Goal: Transaction & Acquisition: Purchase product/service

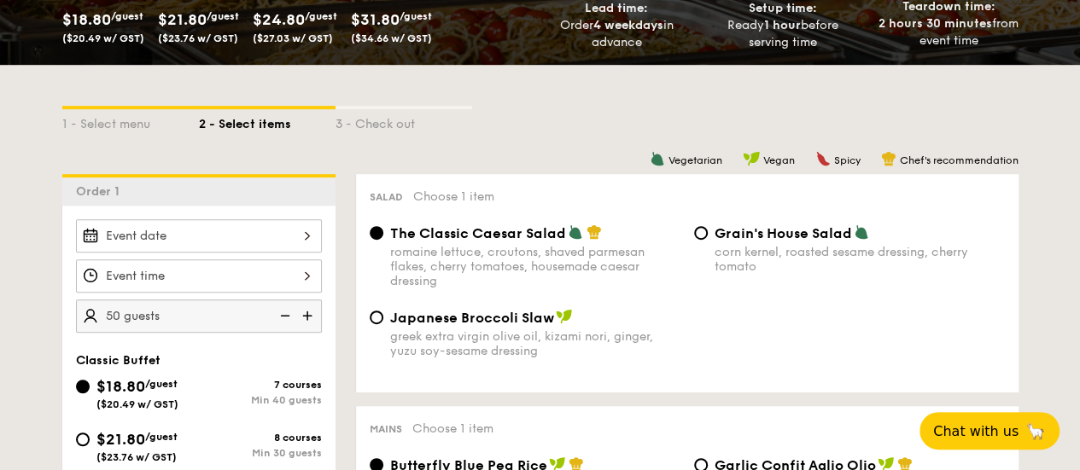
scroll to position [427, 0]
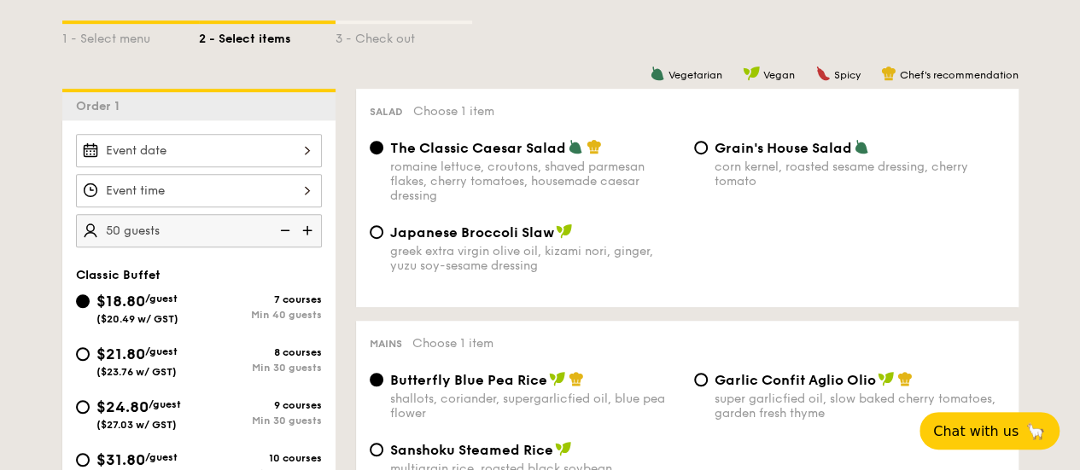
click at [279, 239] on img at bounding box center [284, 230] width 26 height 32
click at [280, 239] on img at bounding box center [284, 230] width 26 height 32
type input "40 guests"
click at [280, 239] on img at bounding box center [284, 230] width 26 height 32
click at [280, 240] on img at bounding box center [284, 230] width 26 height 32
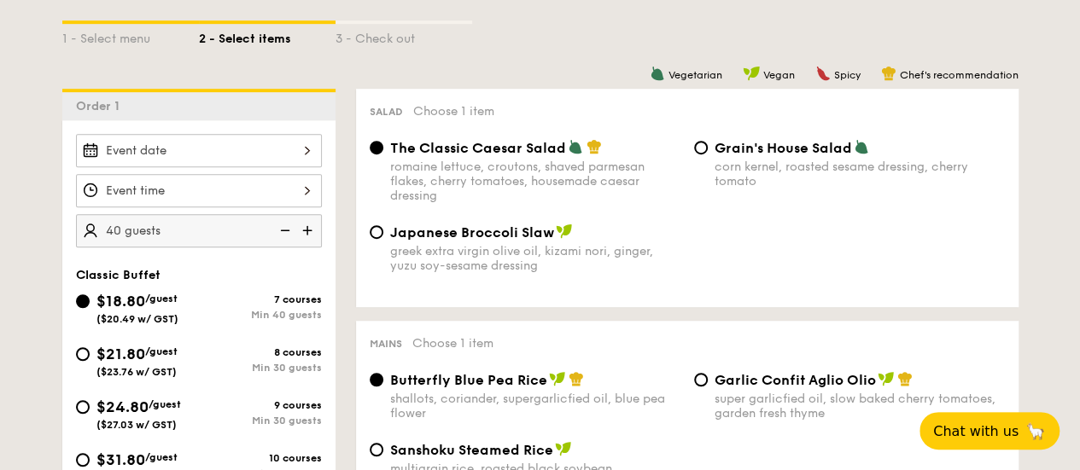
click at [280, 240] on img at bounding box center [284, 230] width 26 height 32
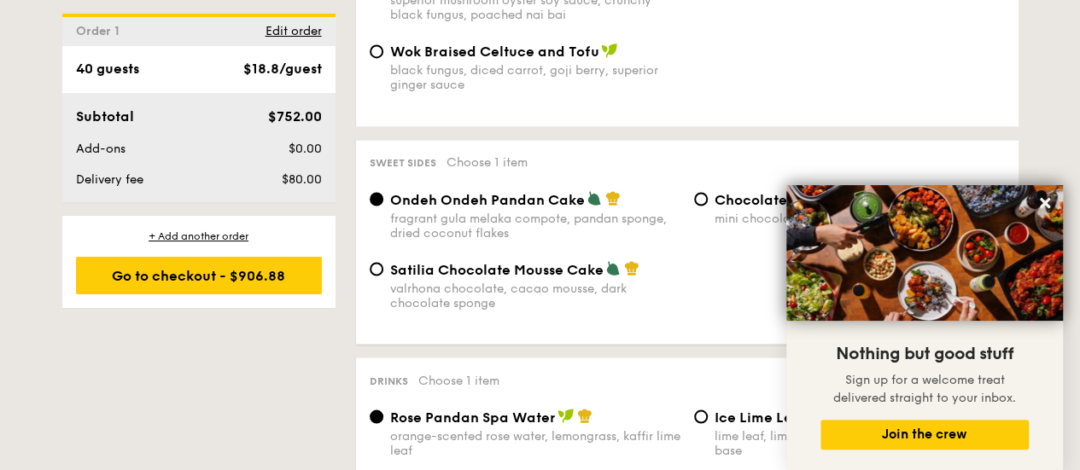
scroll to position [1537, 0]
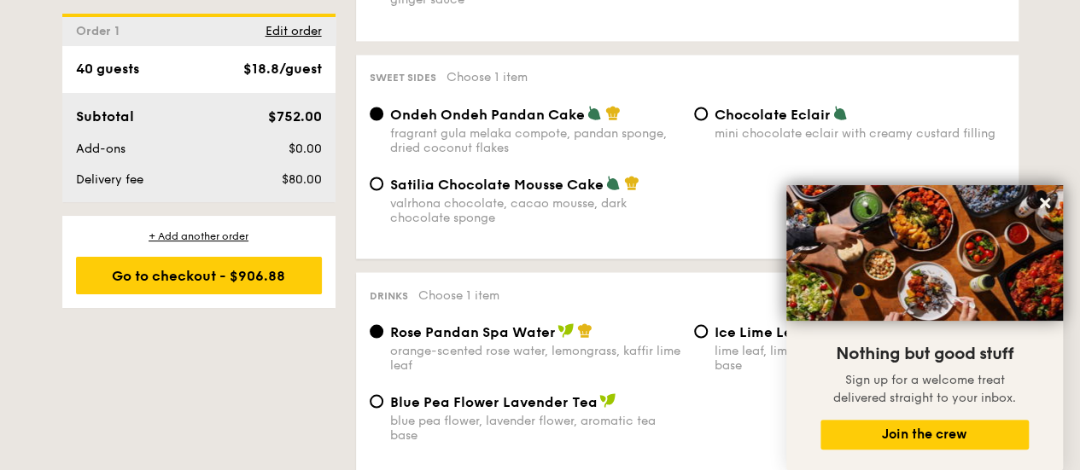
click at [536, 218] on div "Satilia Chocolate Mousse Cake valrhona chocolate, cacao mousse, dark chocolate …" at bounding box center [535, 200] width 290 height 50
click at [383, 190] on input "Satilia Chocolate Mousse Cake valrhona chocolate, cacao mousse, dark chocolate …" at bounding box center [377, 184] width 14 height 14
radio input "true"
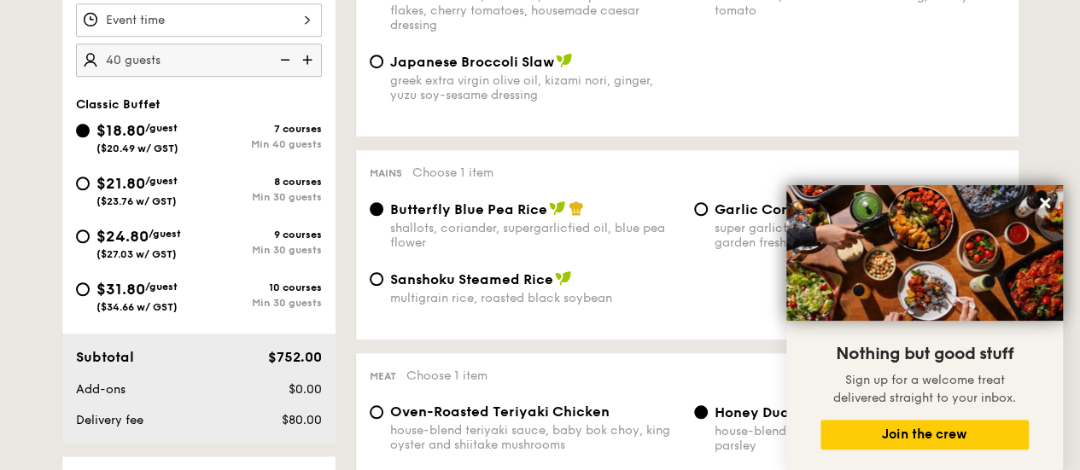
scroll to position [512, 0]
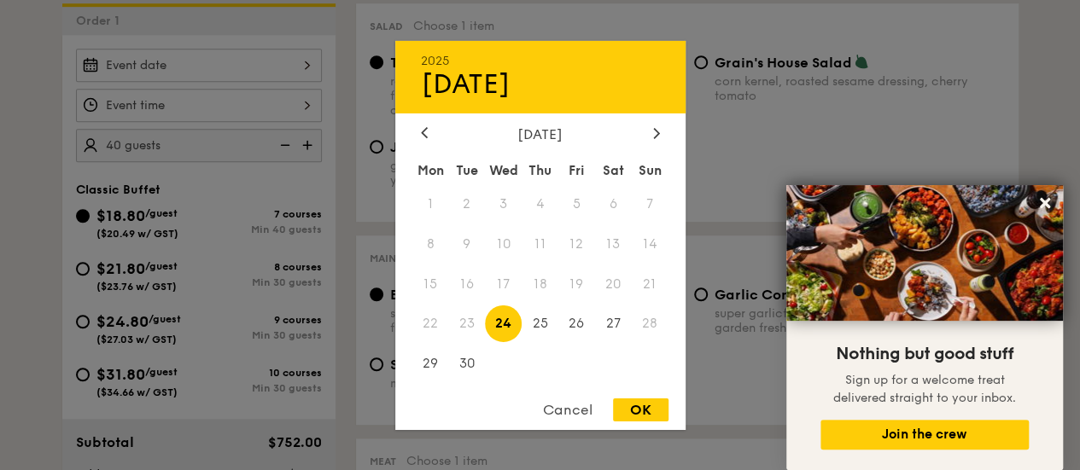
click at [177, 77] on div "2025 Sep [DATE] Tue Wed Thu Fri Sat Sun 1 2 3 4 5 6 7 8 9 10 11 12 13 14 15 16 …" at bounding box center [199, 65] width 246 height 33
click at [649, 137] on div at bounding box center [656, 134] width 15 height 16
click at [650, 135] on div at bounding box center [656, 134] width 15 height 16
click at [621, 196] on span "1" at bounding box center [613, 203] width 37 height 37
click at [170, 125] on div at bounding box center [540, 235] width 1080 height 470
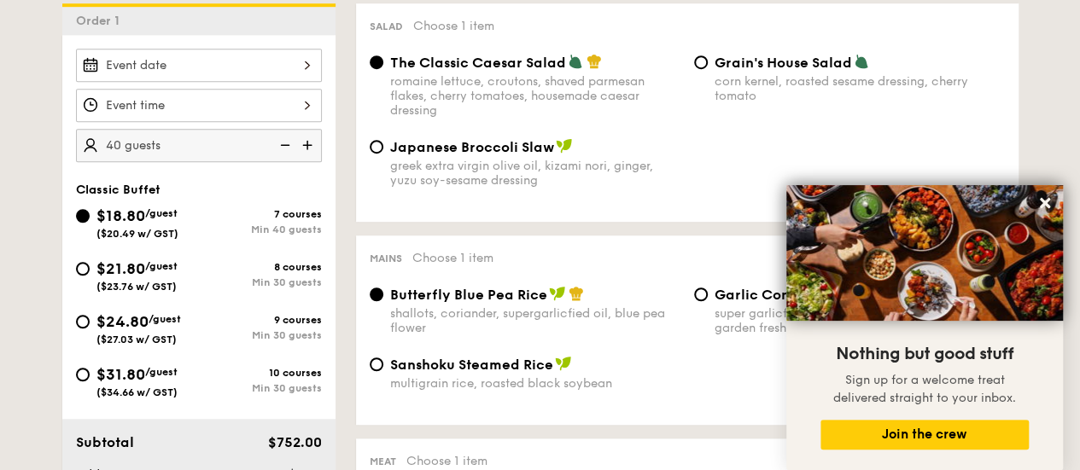
click at [188, 120] on div at bounding box center [540, 235] width 1080 height 470
click at [274, 115] on div at bounding box center [199, 105] width 246 height 33
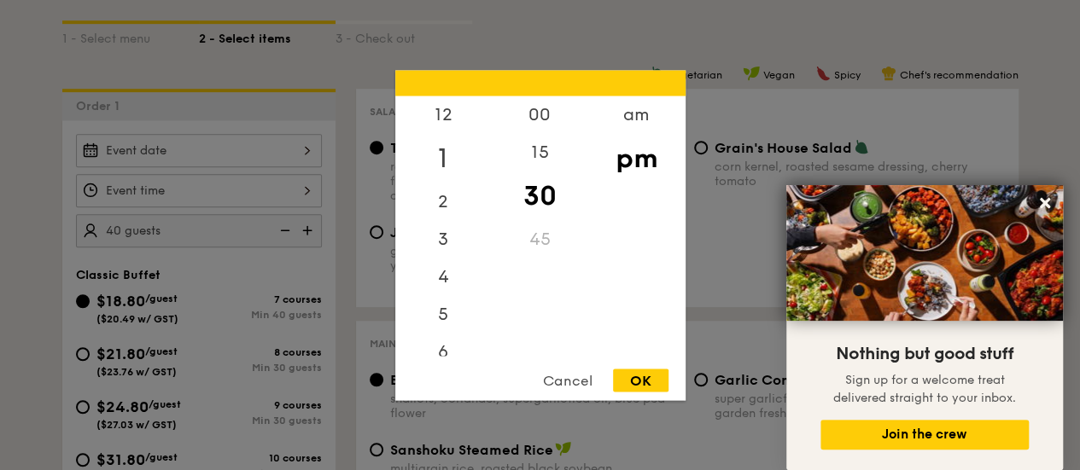
scroll to position [342, 0]
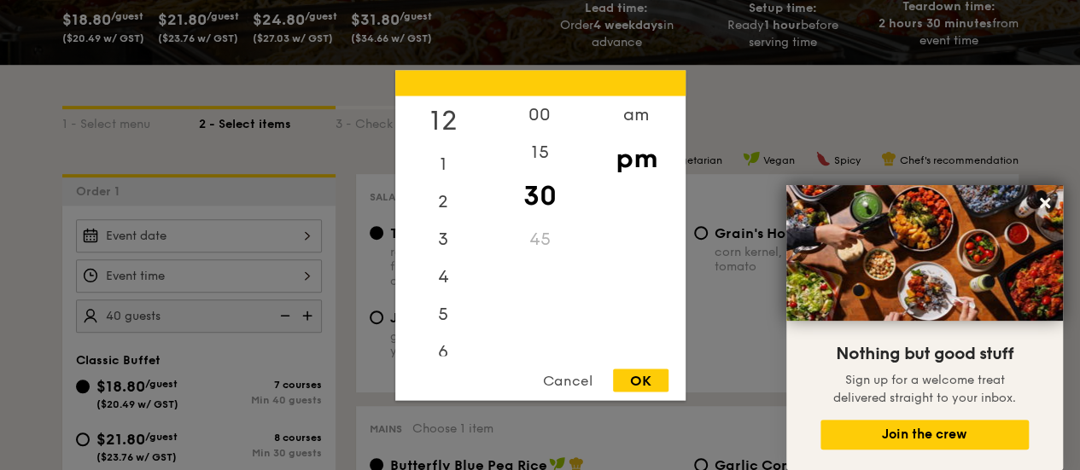
click at [449, 117] on div "12" at bounding box center [443, 121] width 96 height 50
click at [534, 114] on div "00" at bounding box center [540, 121] width 96 height 50
click at [640, 382] on div "OK" at bounding box center [640, 380] width 55 height 23
type input "12:00PM"
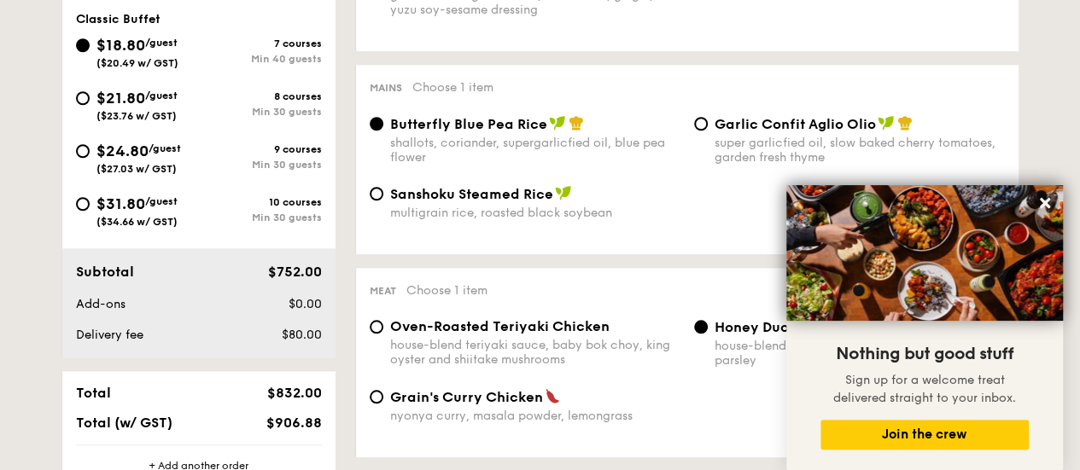
scroll to position [598, 0]
